Goal: Transaction & Acquisition: Purchase product/service

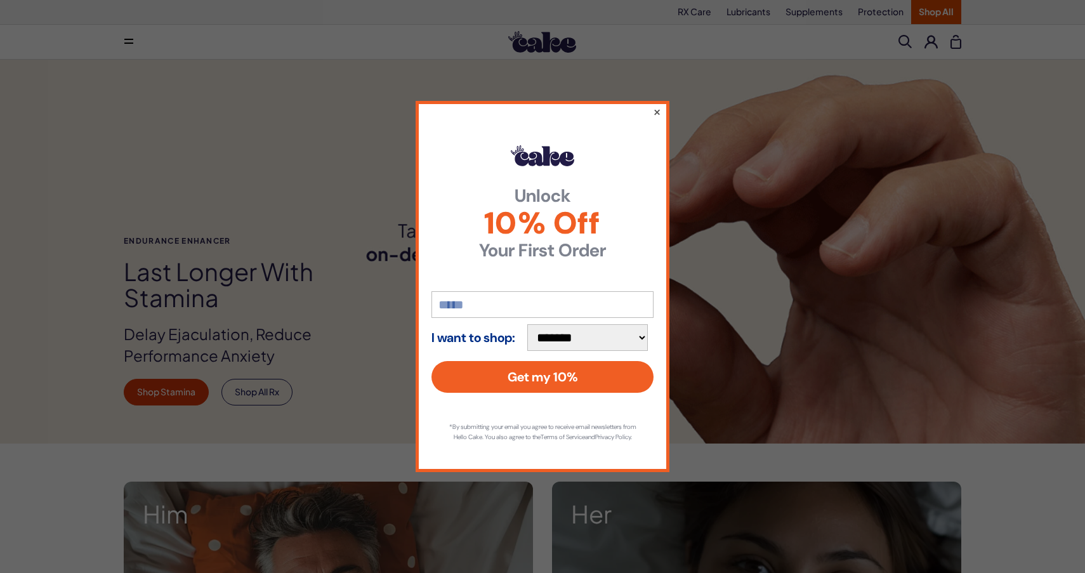
click at [653, 107] on button "×" at bounding box center [657, 111] width 8 height 15
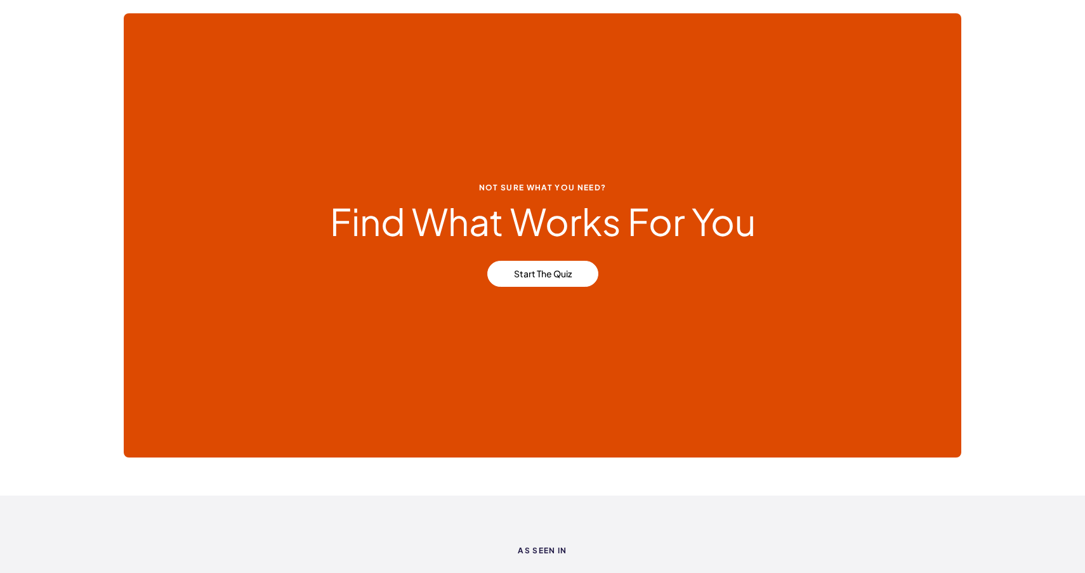
scroll to position [2819, 0]
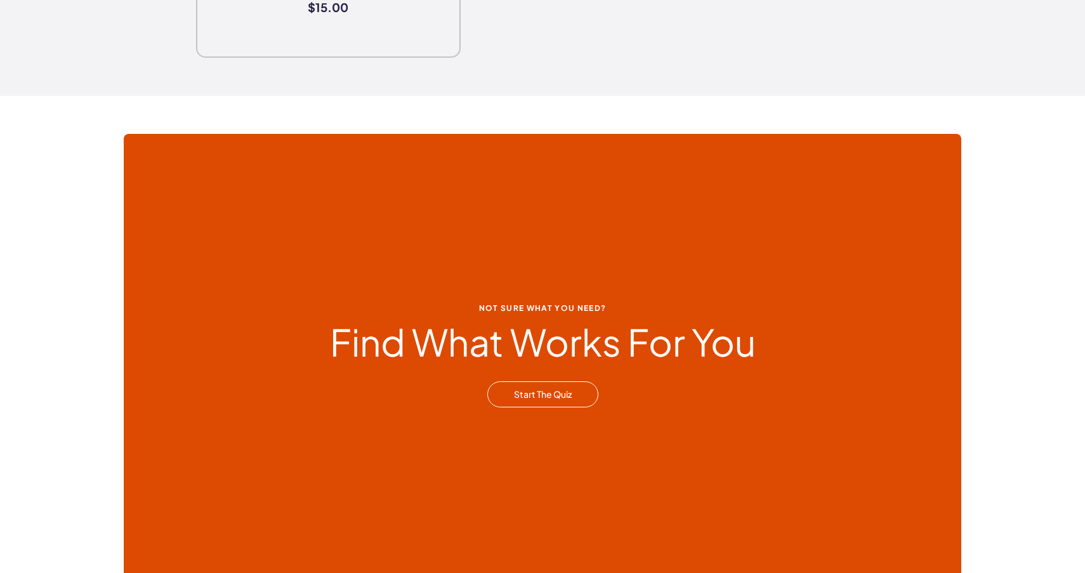
click at [542, 405] on link "Start The Quiz" at bounding box center [542, 394] width 111 height 27
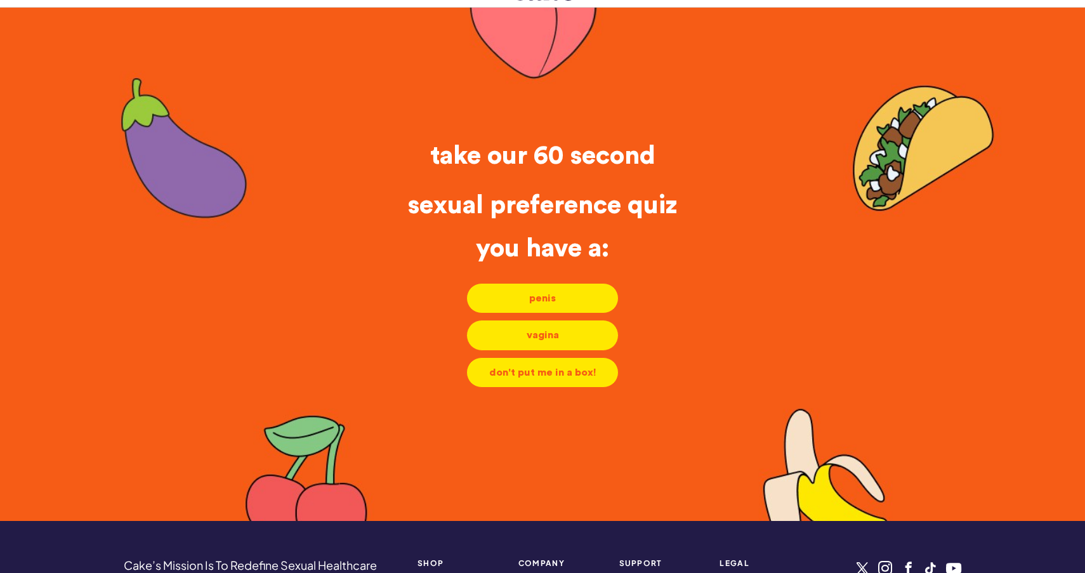
scroll to position [58, 0]
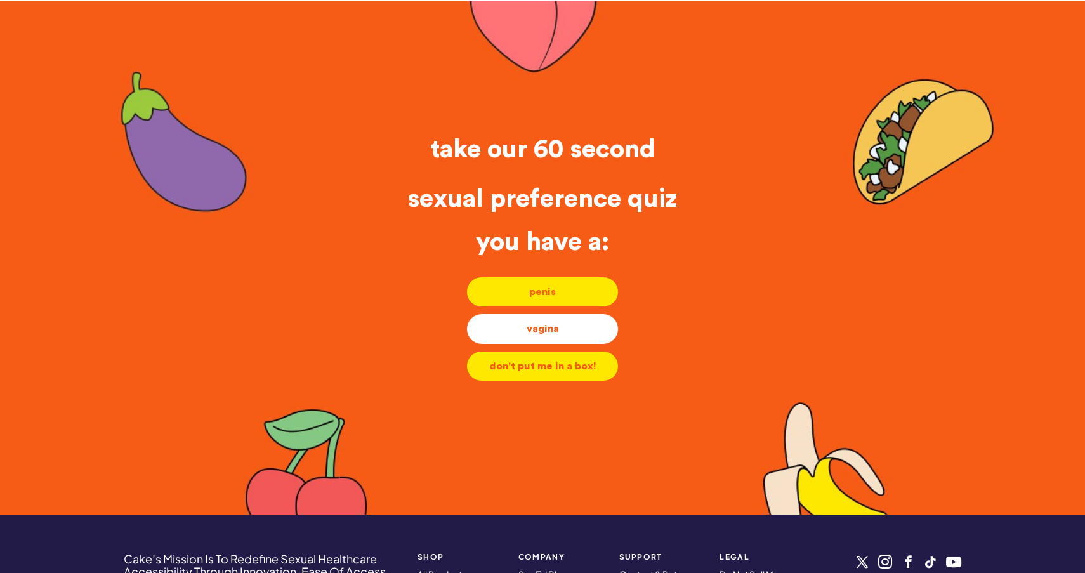
click at [552, 330] on div "vagina" at bounding box center [542, 329] width 131 height 14
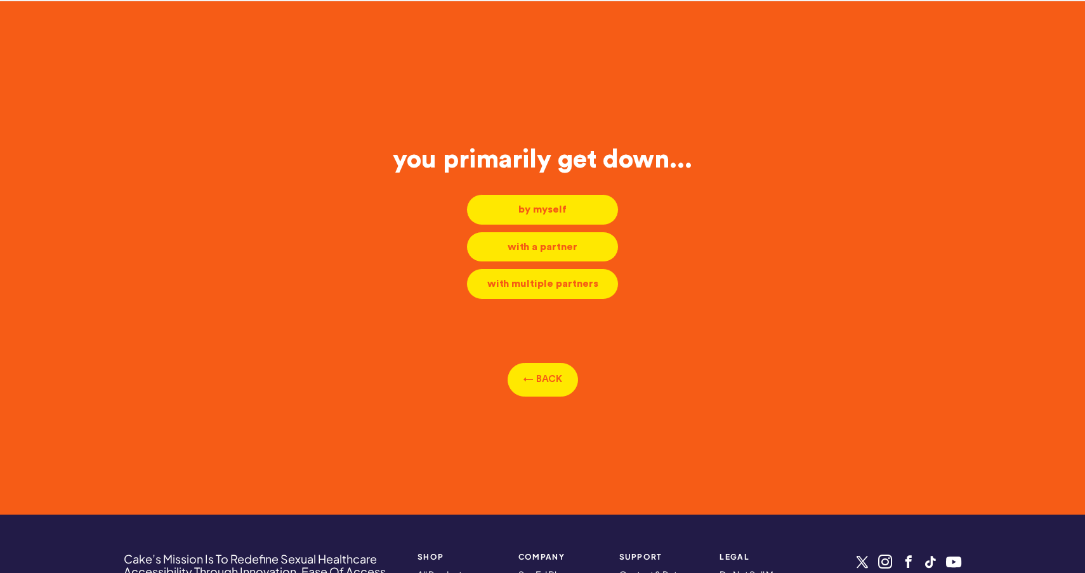
scroll to position [6, 0]
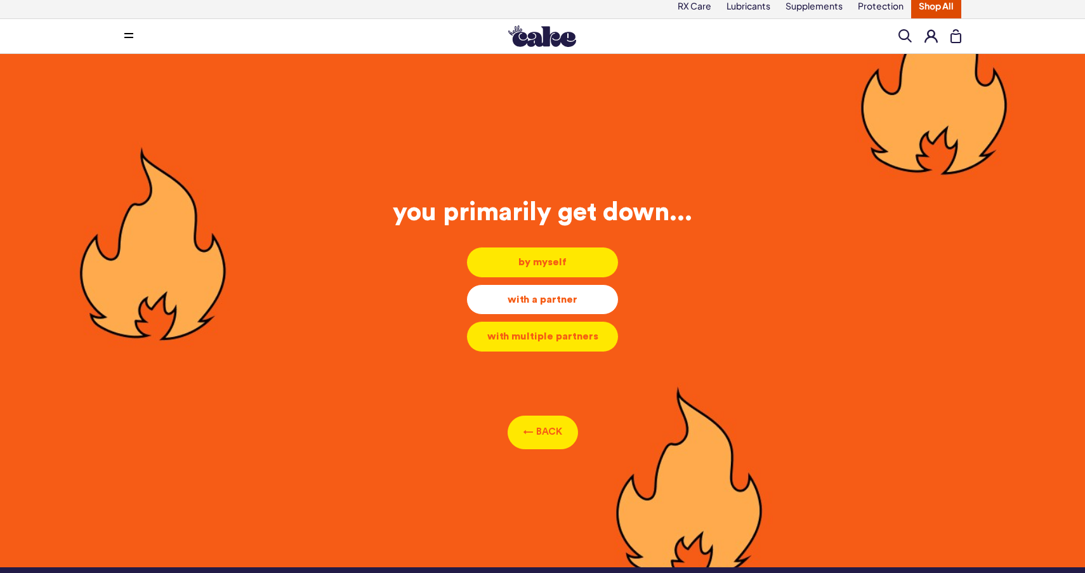
click at [542, 303] on div "with a partner" at bounding box center [542, 299] width 131 height 14
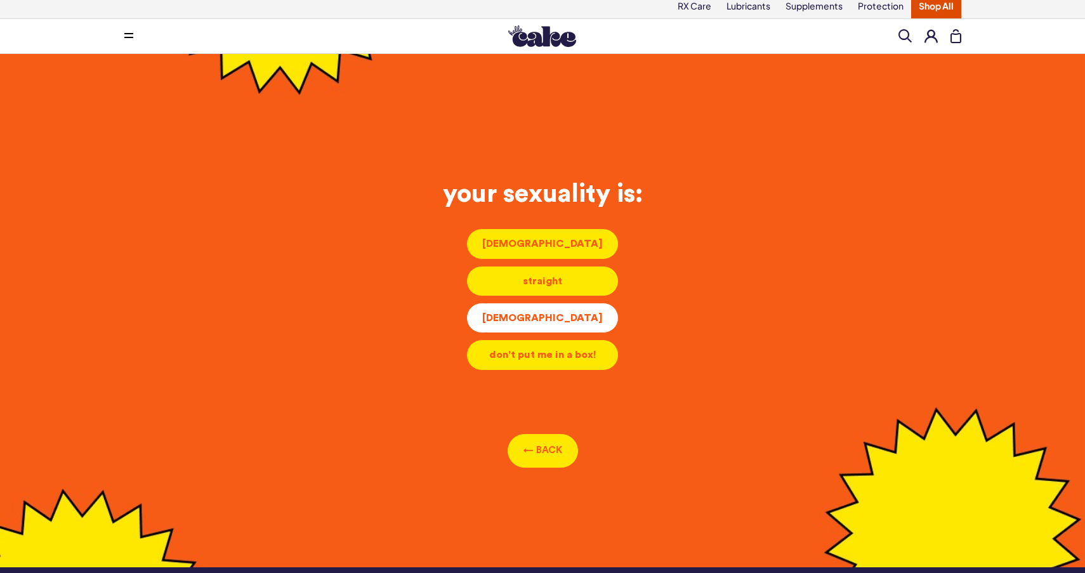
click at [542, 315] on div "bisexual" at bounding box center [542, 318] width 131 height 14
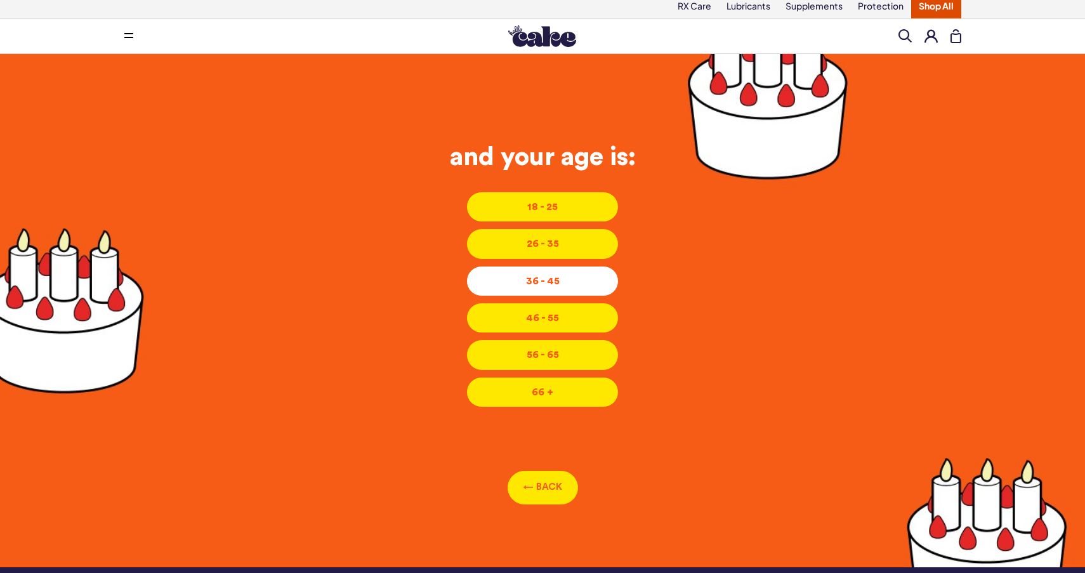
click at [535, 289] on li "36 - 45 36 - 45 36 - 45" at bounding box center [542, 281] width 152 height 30
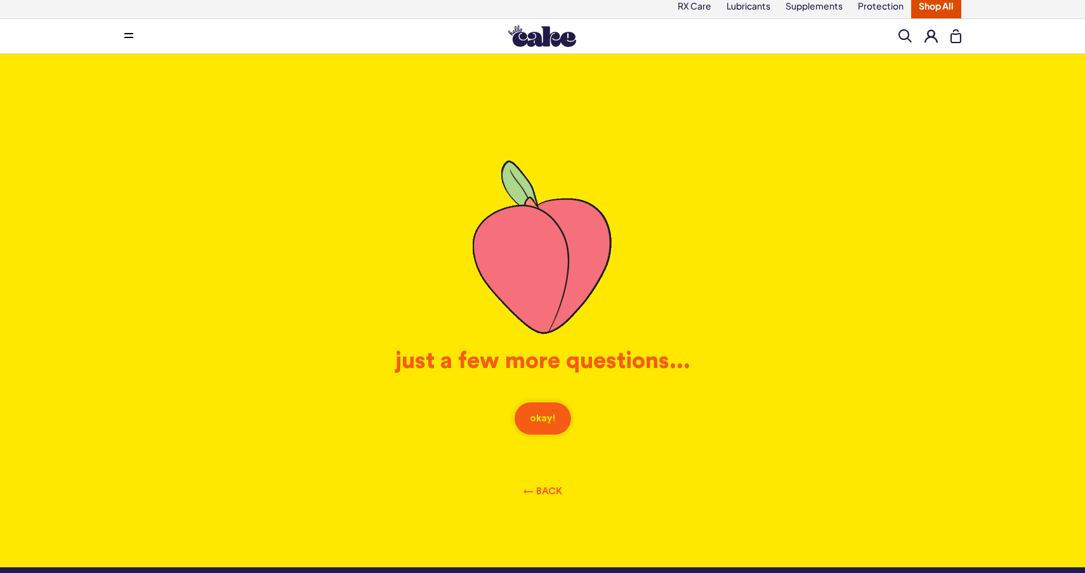
click at [539, 423] on button "okay!" at bounding box center [543, 418] width 58 height 34
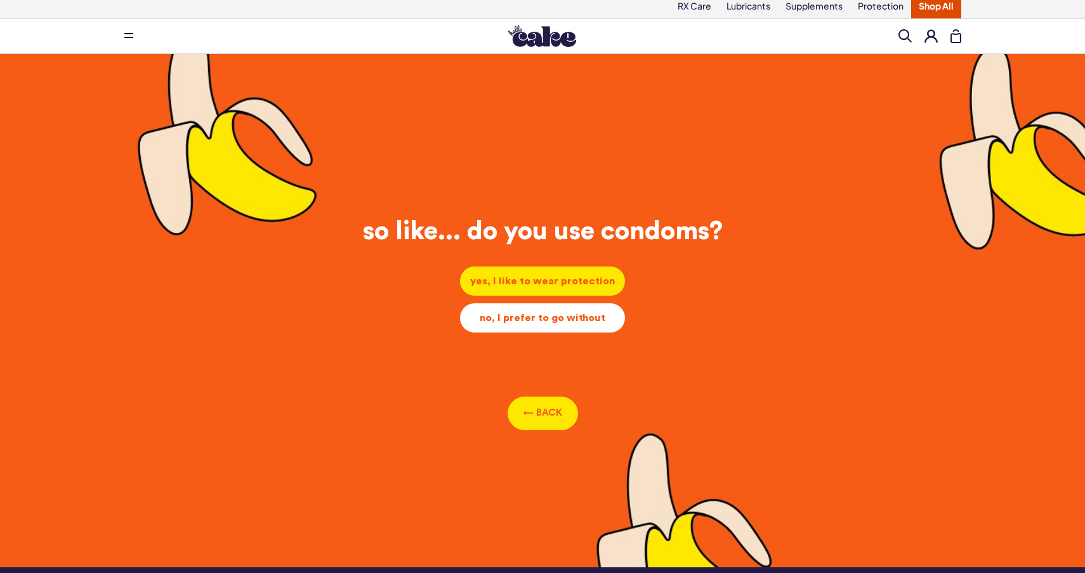
click at [535, 315] on div "no, I prefer to go without" at bounding box center [542, 318] width 145 height 14
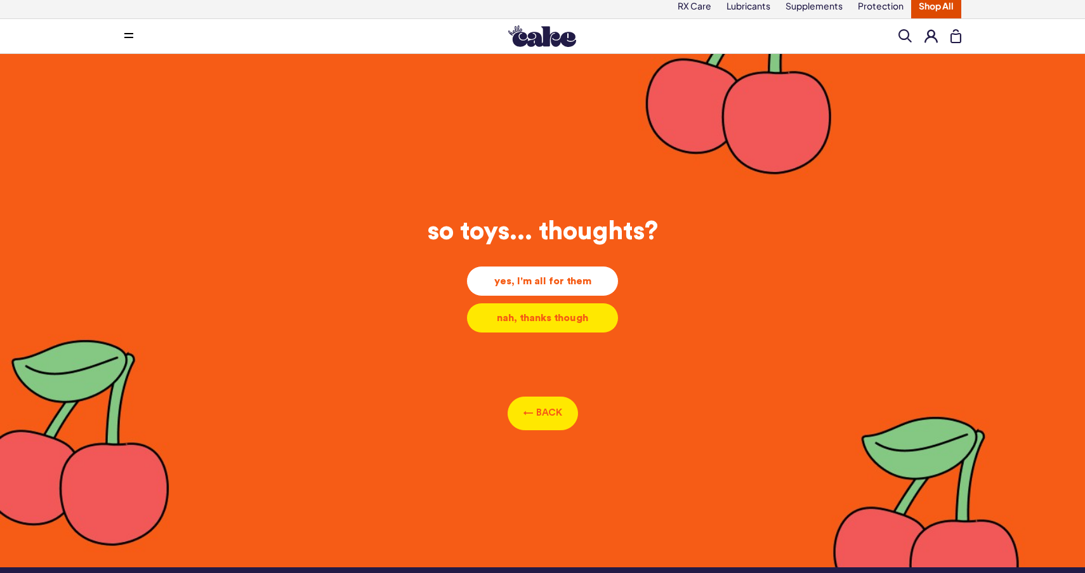
click at [542, 283] on div "yes, I'm all for them" at bounding box center [542, 281] width 131 height 14
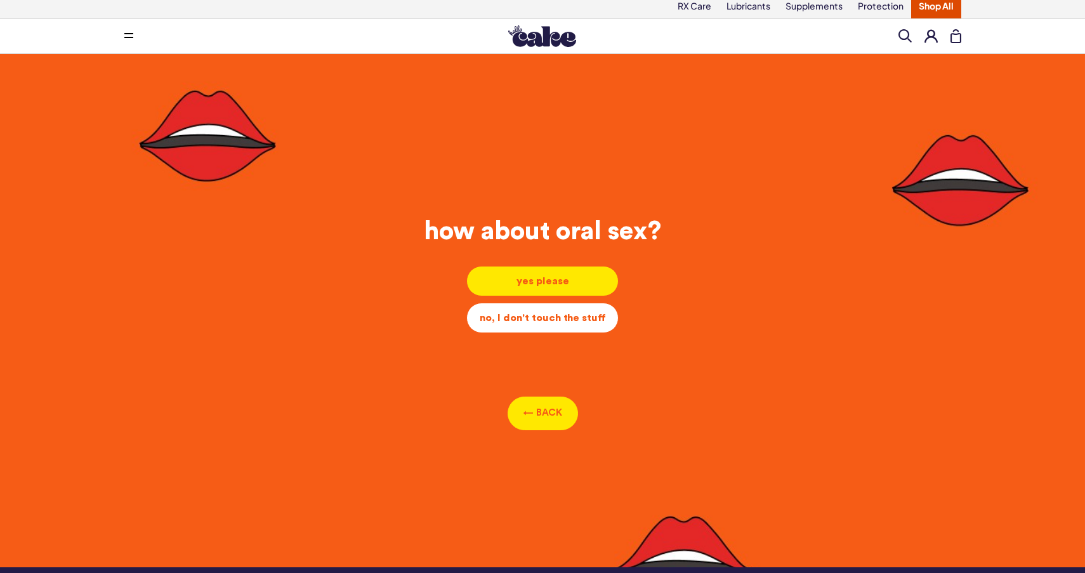
click at [545, 321] on div "no, I don't touch the stuff" at bounding box center [542, 318] width 131 height 14
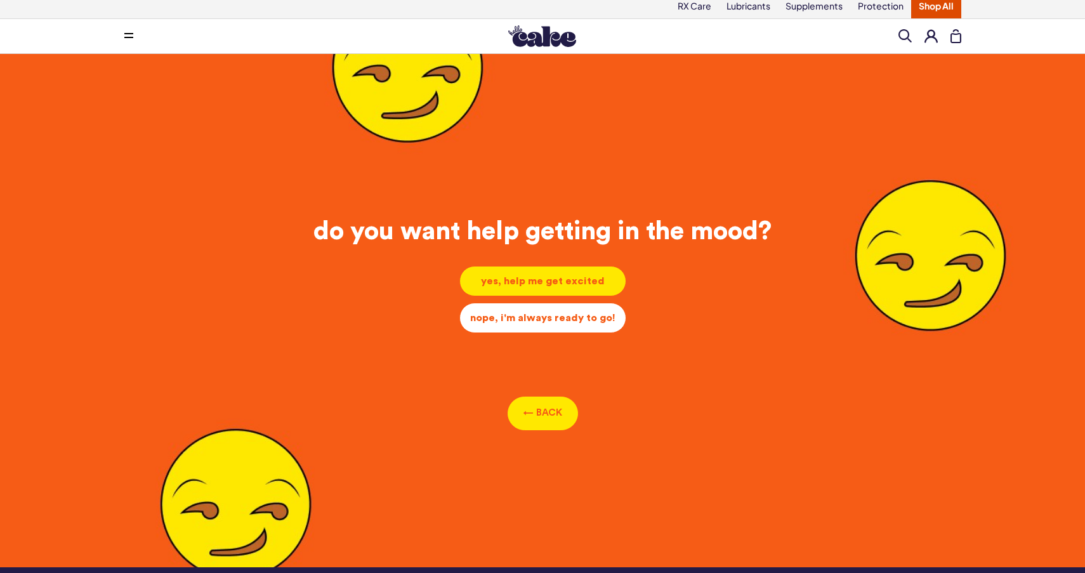
click at [542, 322] on div "nope, i'm always ready to go!" at bounding box center [542, 318] width 145 height 14
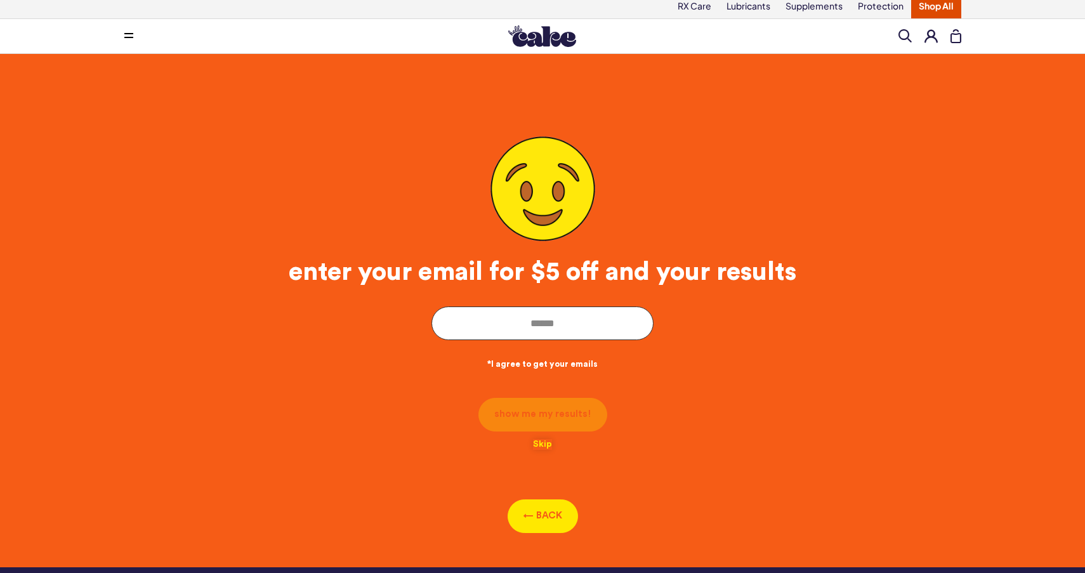
click at [545, 445] on button "Skip" at bounding box center [542, 444] width 19 height 11
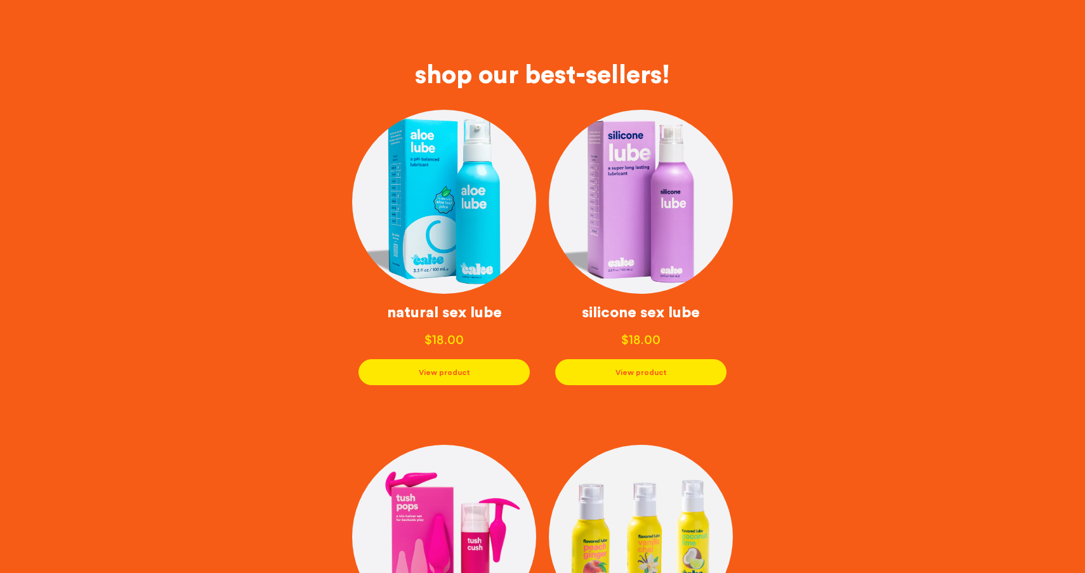
scroll to position [0, 0]
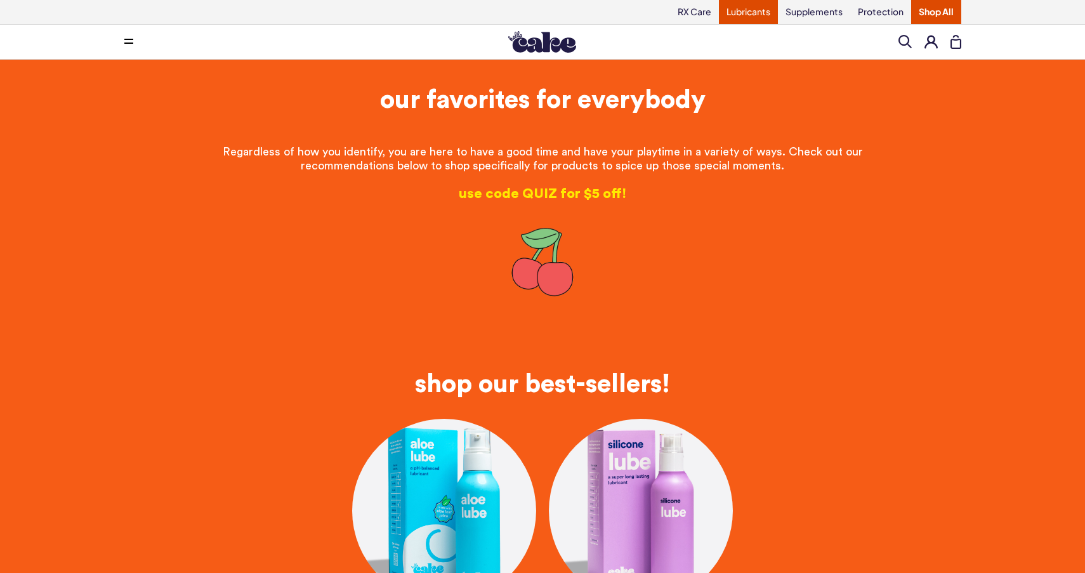
click at [739, 15] on link "Lubricants" at bounding box center [748, 12] width 59 height 24
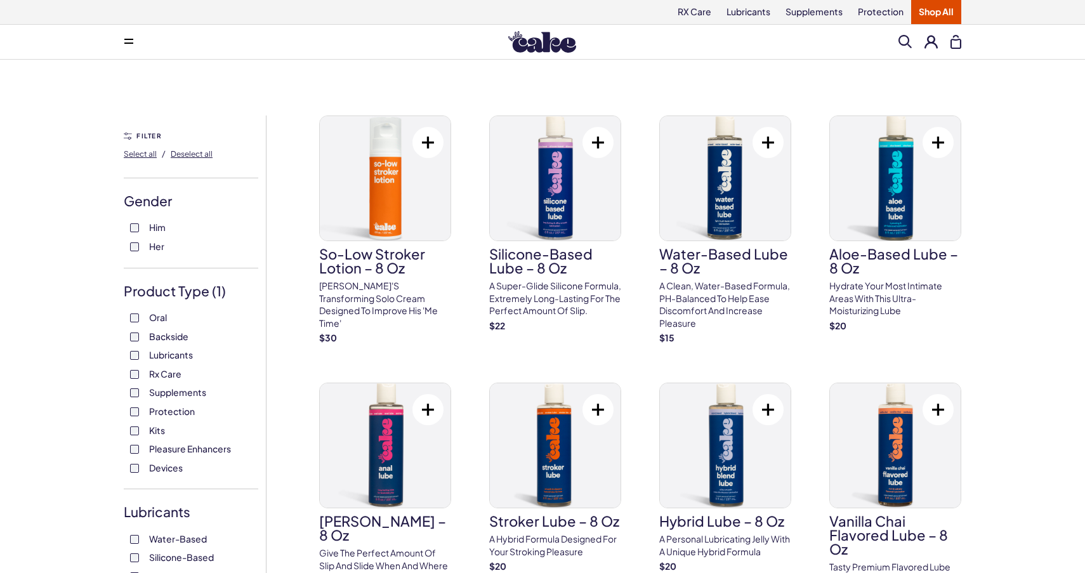
click at [157, 360] on span "Lubricants" at bounding box center [171, 354] width 44 height 16
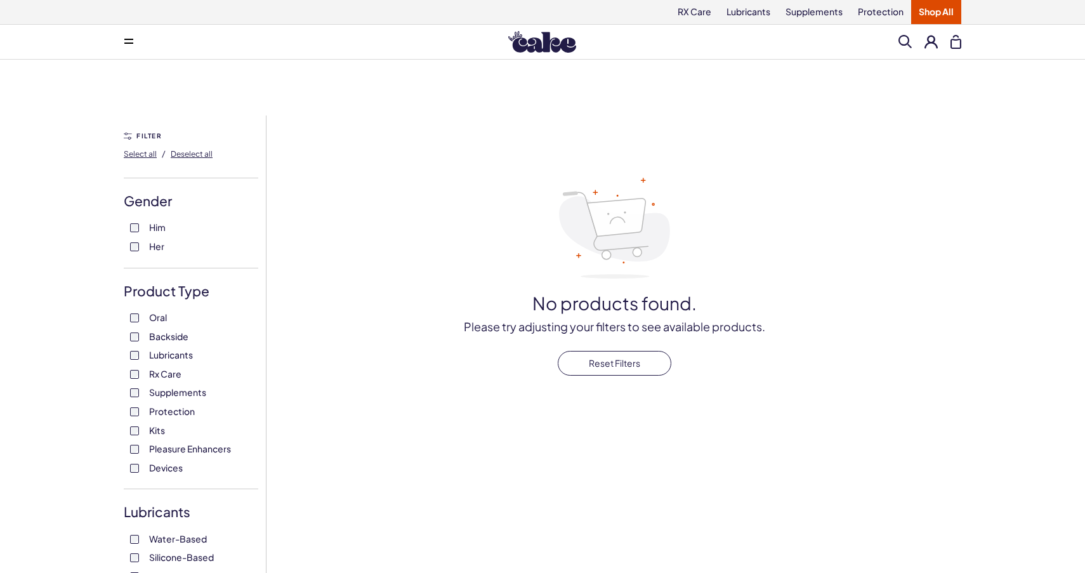
click at [176, 451] on span "Pleasure Enhancers" at bounding box center [190, 448] width 82 height 16
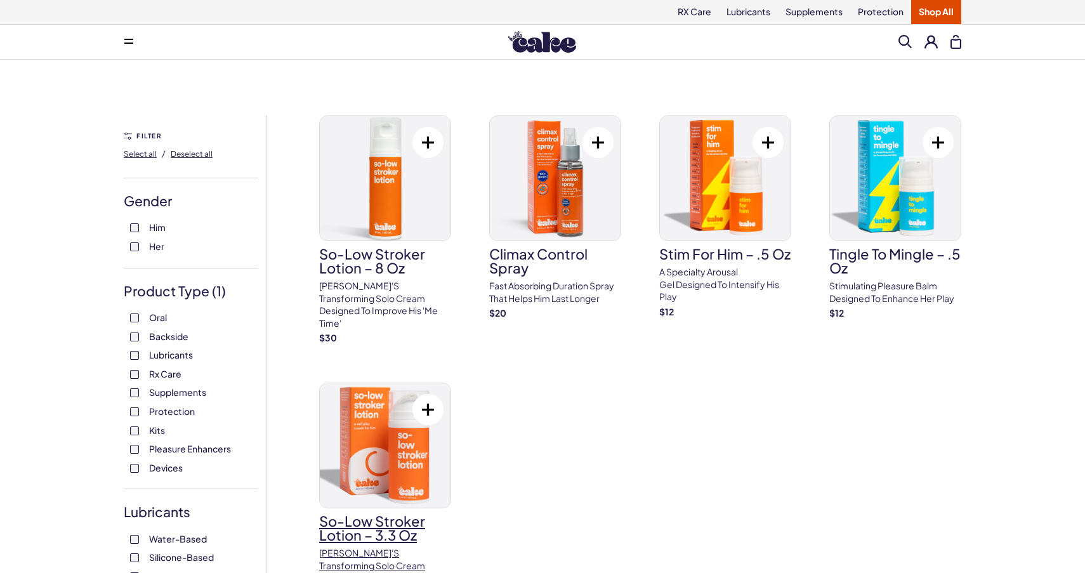
click at [381, 449] on img at bounding box center [385, 445] width 131 height 124
